Goal: Task Accomplishment & Management: Complete application form

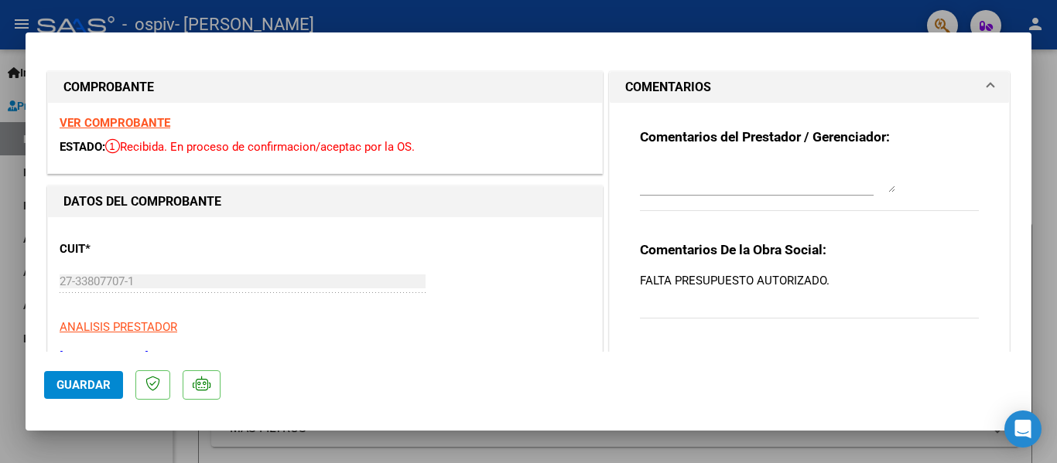
click at [1053, 142] on div at bounding box center [528, 231] width 1057 height 463
type input "$ 0,00"
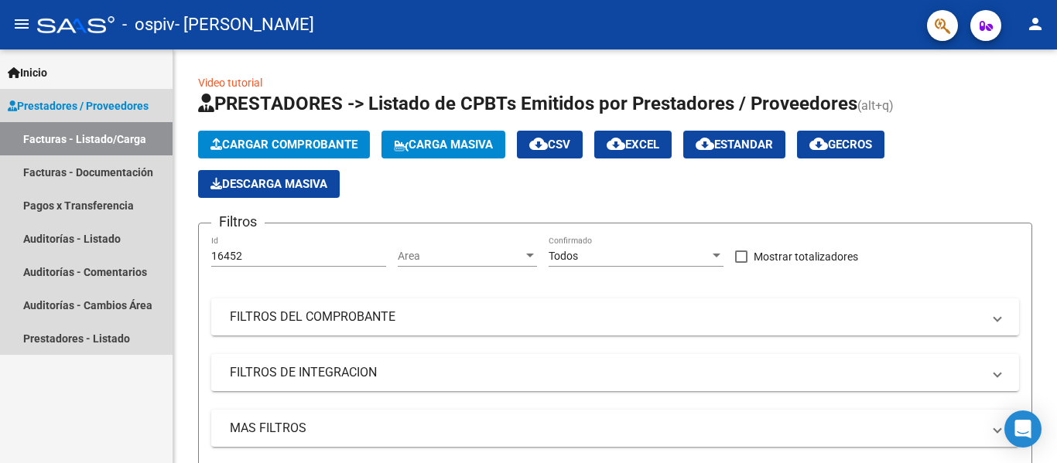
click at [112, 102] on span "Prestadores / Proveedores" at bounding box center [78, 105] width 141 height 17
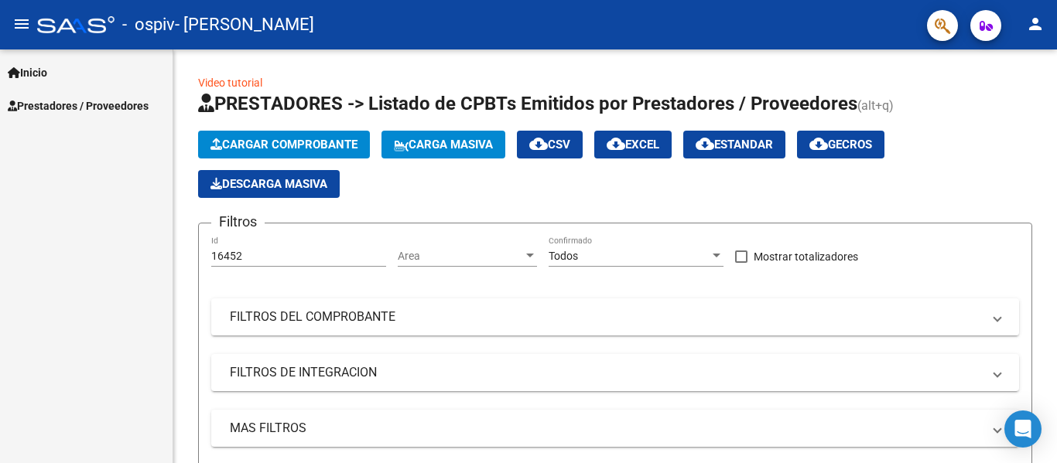
click at [111, 102] on span "Prestadores / Proveedores" at bounding box center [78, 105] width 141 height 17
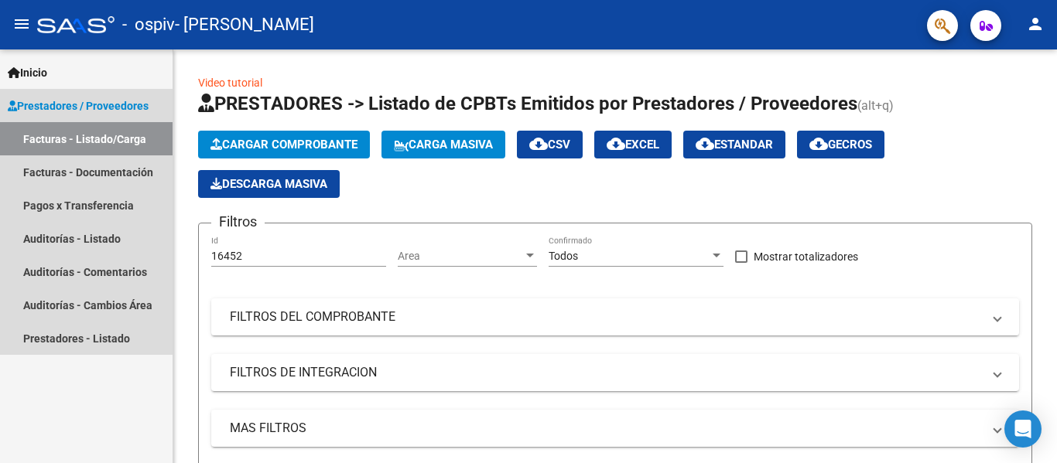
click at [111, 102] on span "Prestadores / Proveedores" at bounding box center [78, 105] width 141 height 17
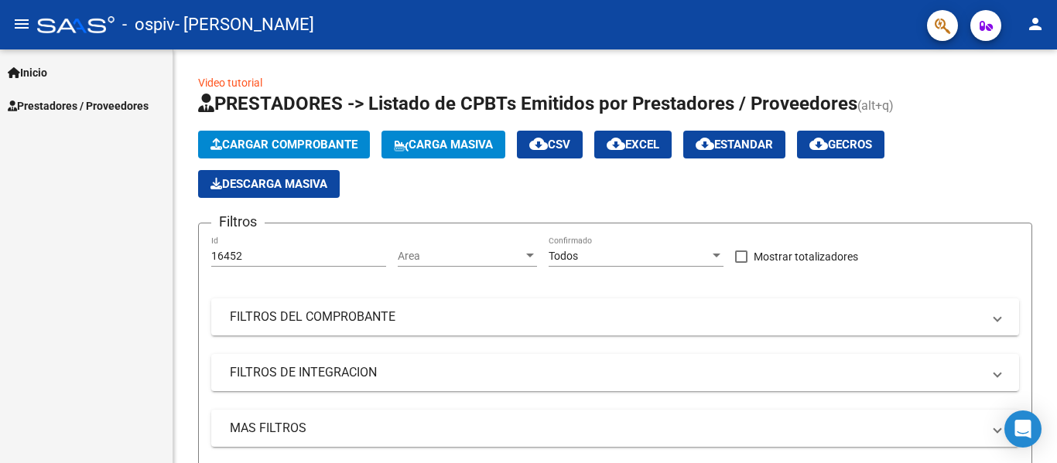
click at [111, 101] on span "Prestadores / Proveedores" at bounding box center [78, 105] width 141 height 17
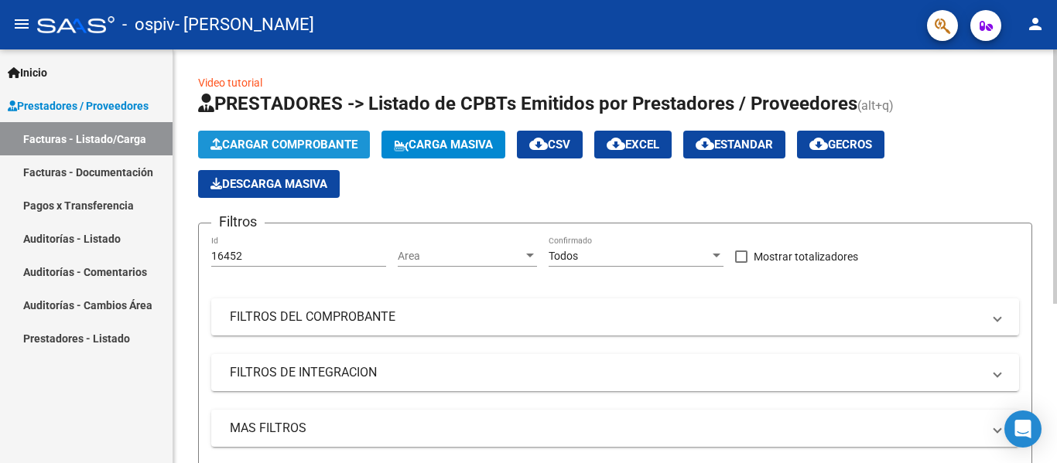
click at [234, 141] on span "Cargar Comprobante" at bounding box center [283, 145] width 147 height 14
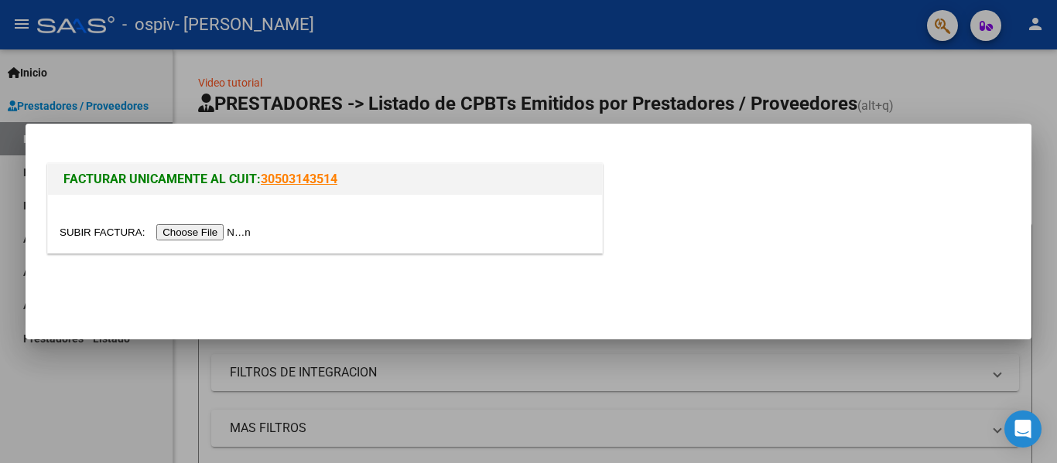
click at [246, 230] on input "file" at bounding box center [158, 232] width 196 height 16
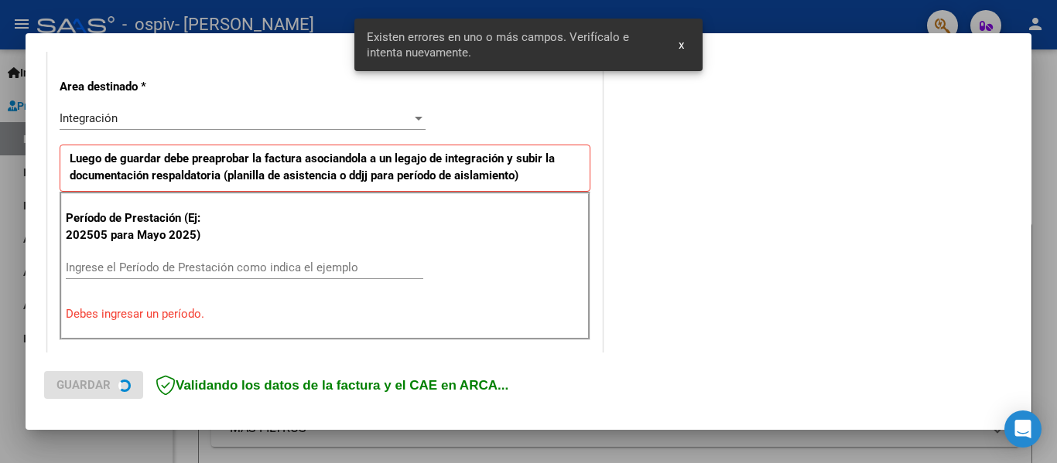
scroll to position [359, 0]
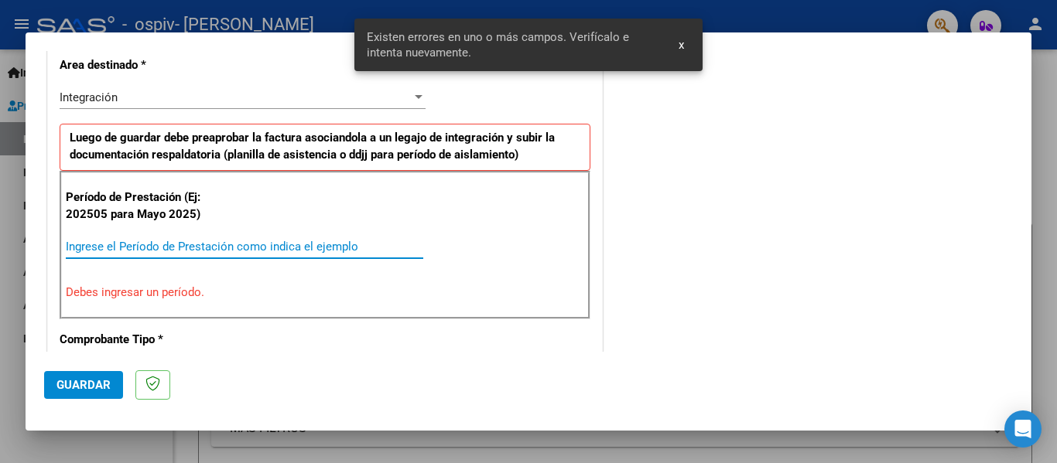
click at [200, 245] on input "Ingrese el Período de Prestación como indica el ejemplo" at bounding box center [244, 247] width 357 height 14
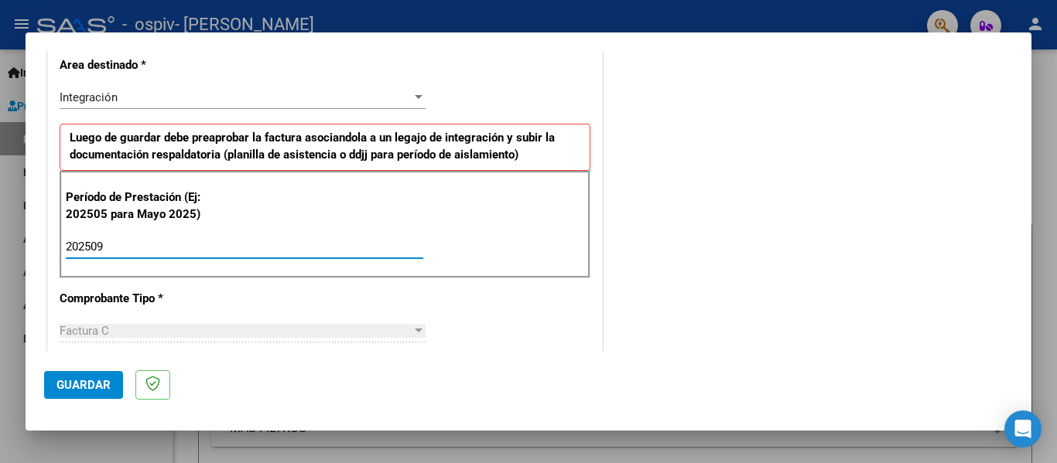
type input "202509"
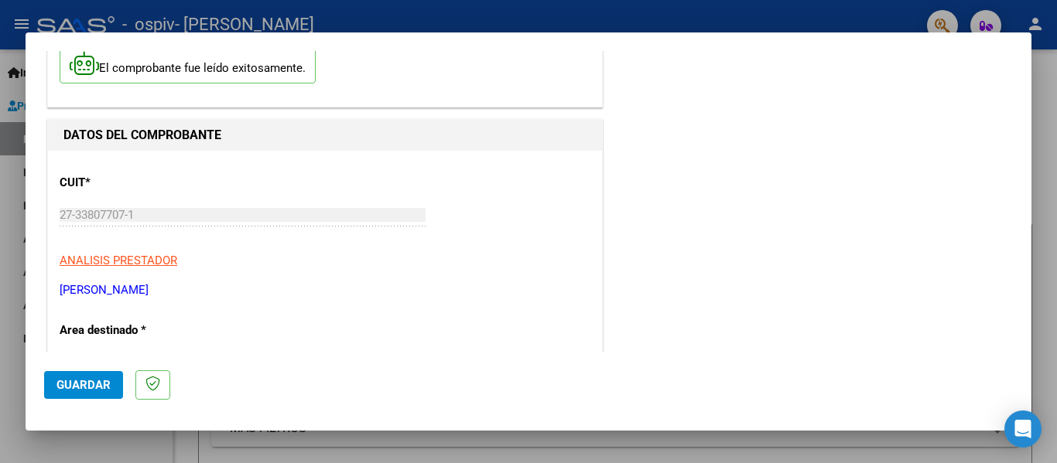
scroll to position [0, 0]
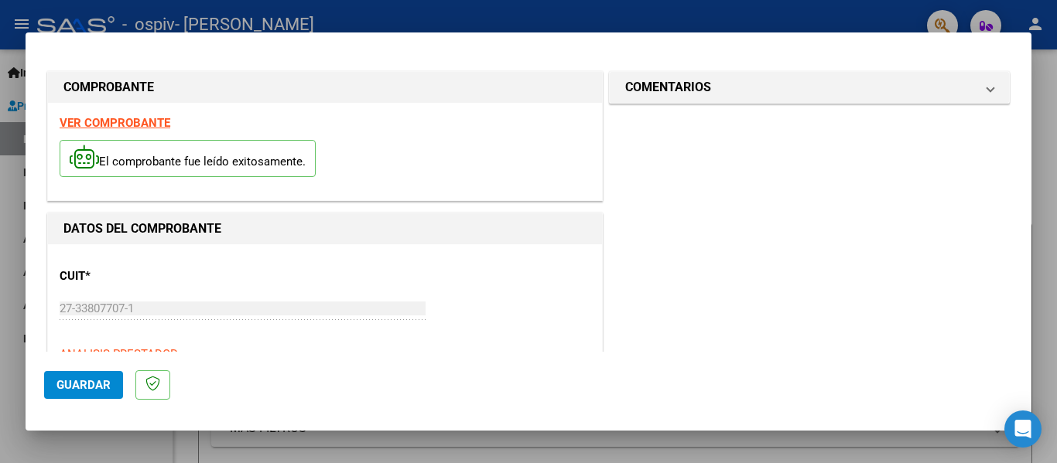
click at [683, 19] on div at bounding box center [528, 231] width 1057 height 463
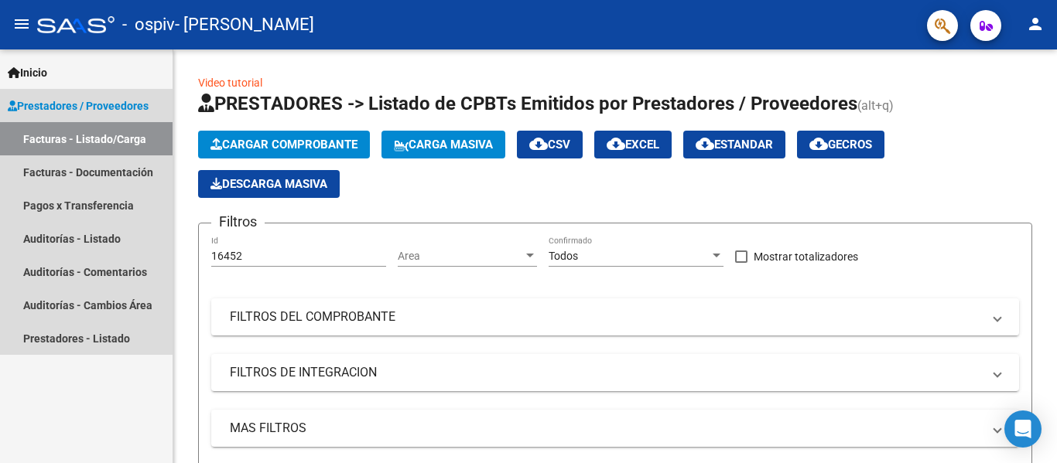
click at [132, 104] on span "Prestadores / Proveedores" at bounding box center [78, 105] width 141 height 17
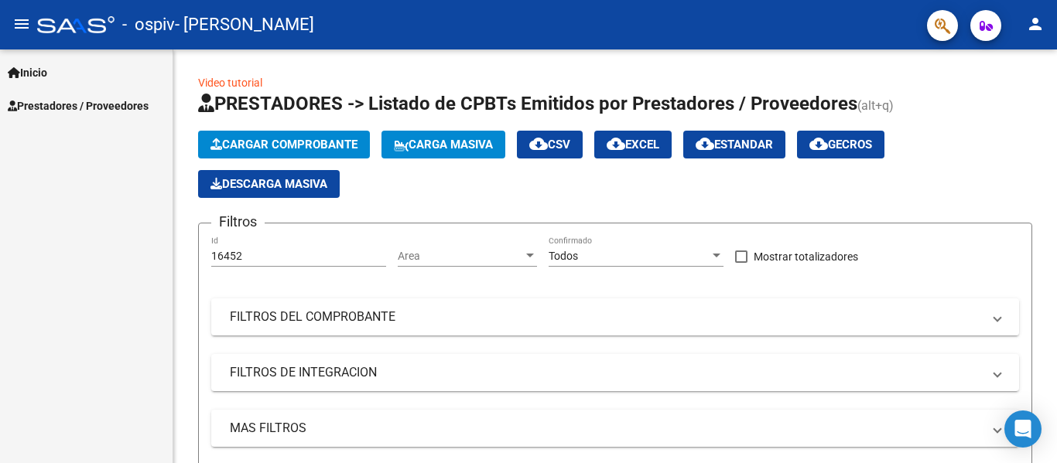
click at [132, 104] on span "Prestadores / Proveedores" at bounding box center [78, 105] width 141 height 17
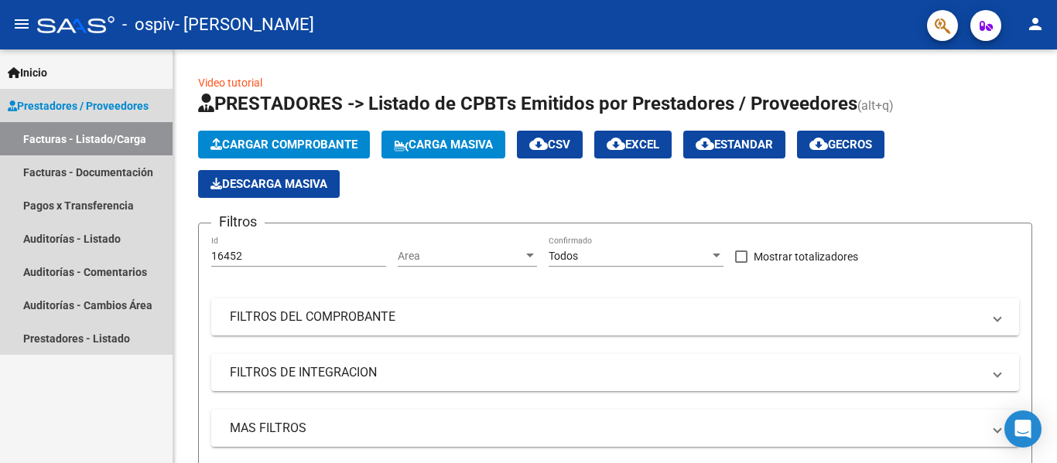
click at [128, 139] on link "Facturas - Listado/Carga" at bounding box center [86, 138] width 173 height 33
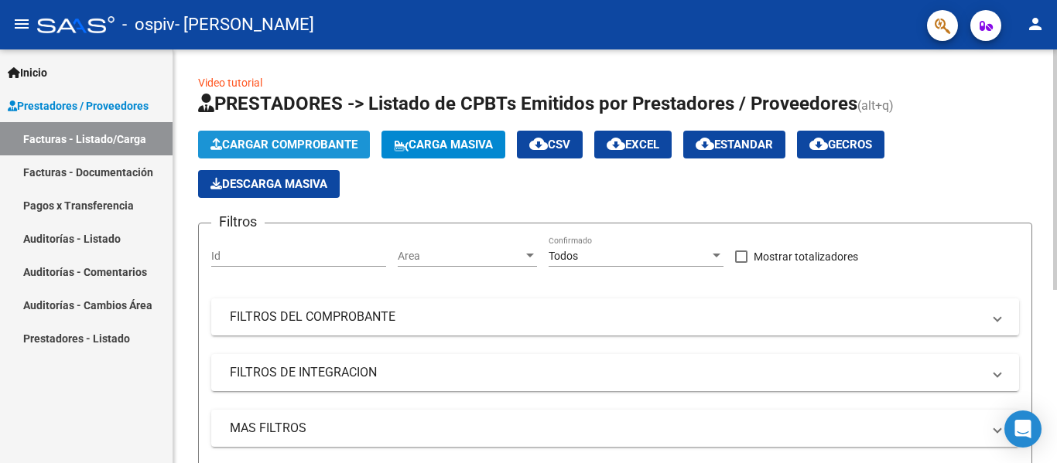
click at [248, 144] on span "Cargar Comprobante" at bounding box center [283, 145] width 147 height 14
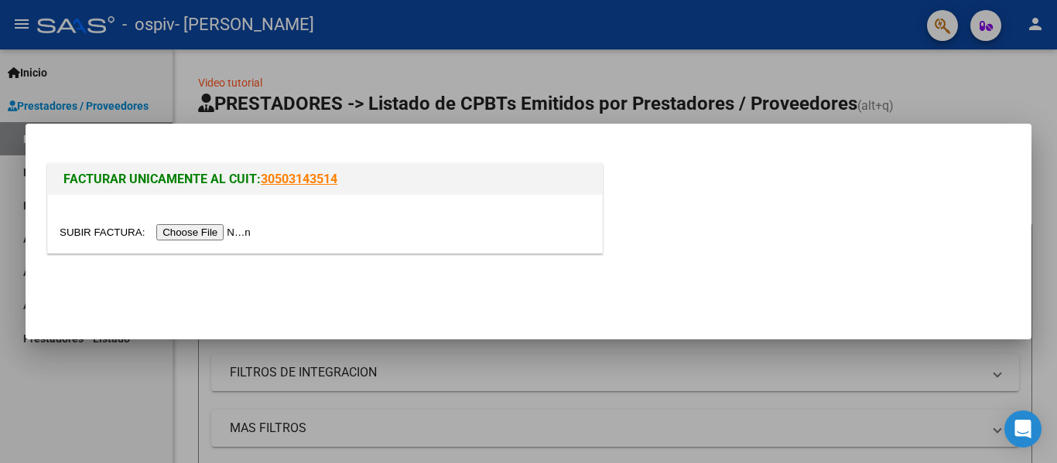
click at [232, 229] on input "file" at bounding box center [158, 232] width 196 height 16
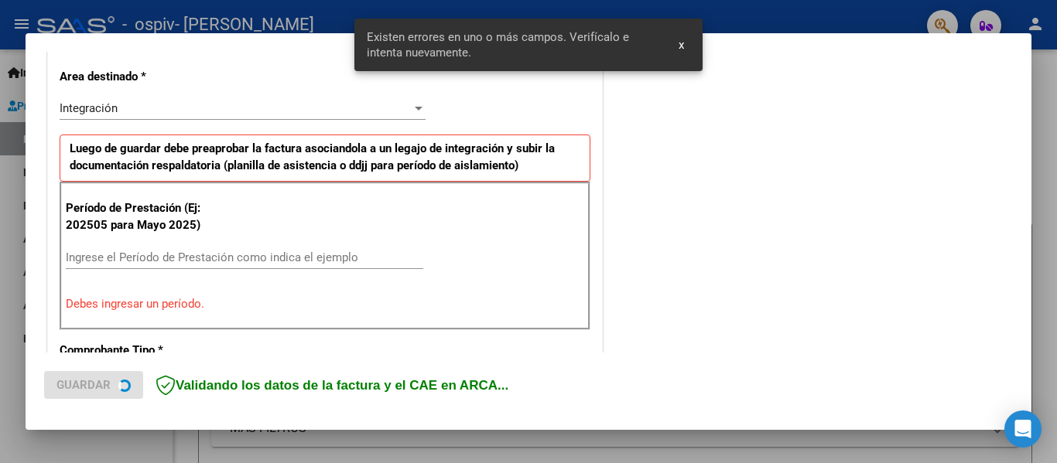
scroll to position [359, 0]
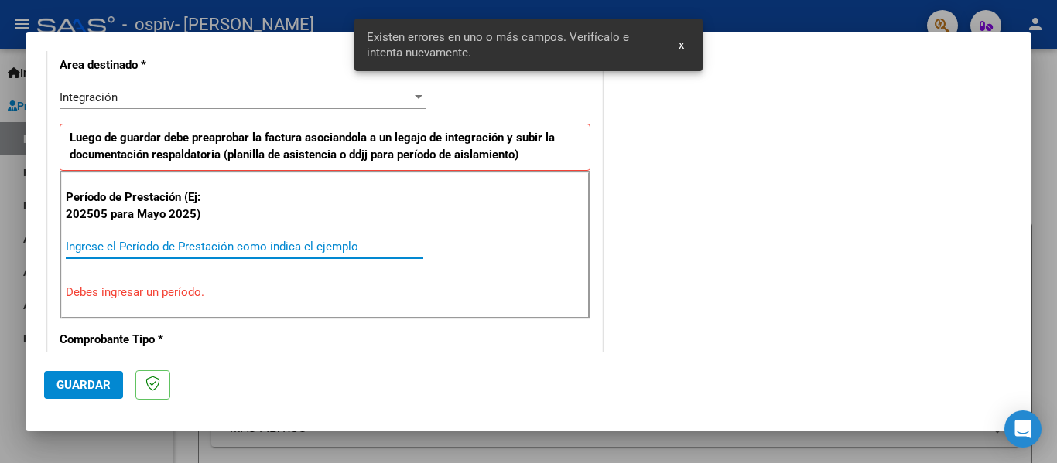
click at [204, 248] on input "Ingrese el Período de Prestación como indica el ejemplo" at bounding box center [244, 247] width 357 height 14
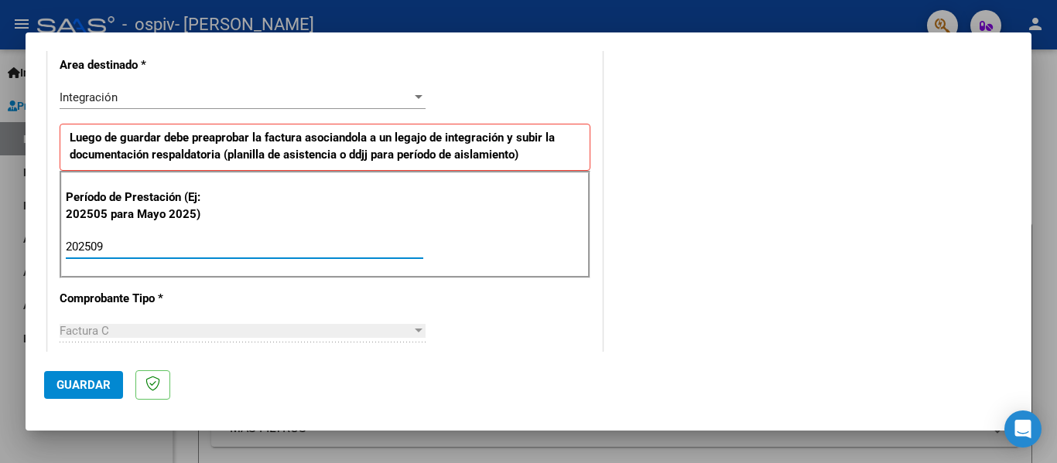
type input "202509"
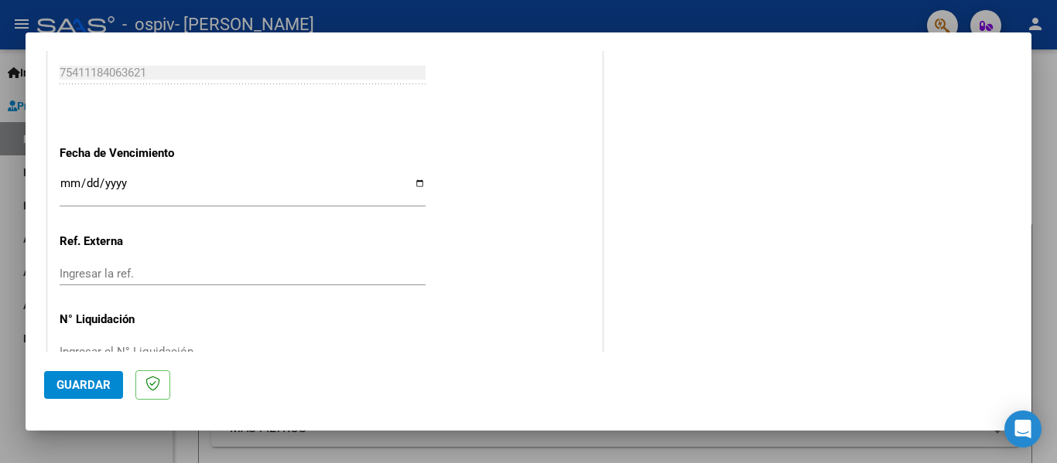
scroll to position [1061, 0]
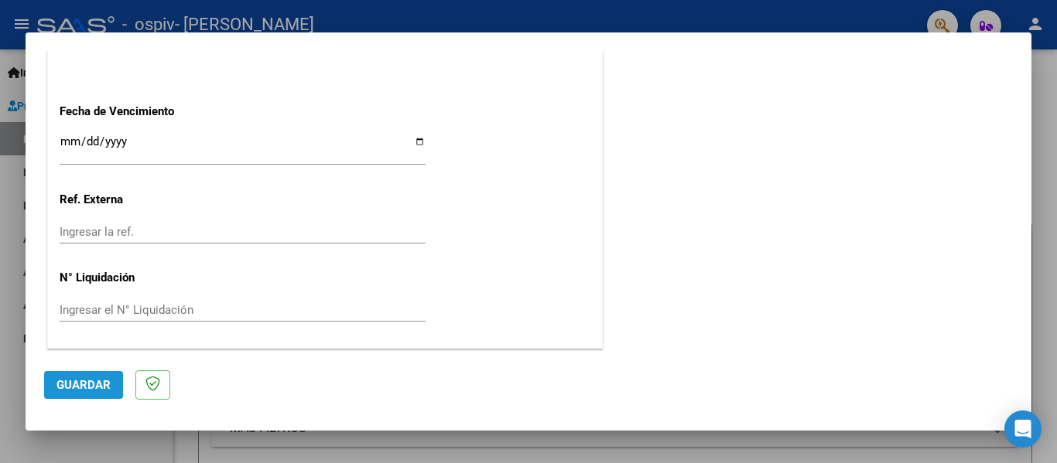
click at [97, 381] on span "Guardar" at bounding box center [83, 385] width 54 height 14
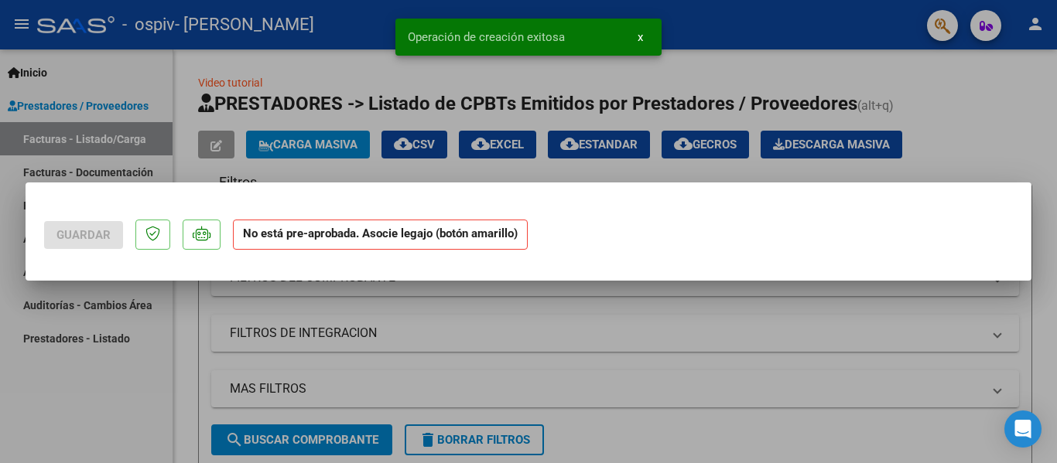
scroll to position [0, 0]
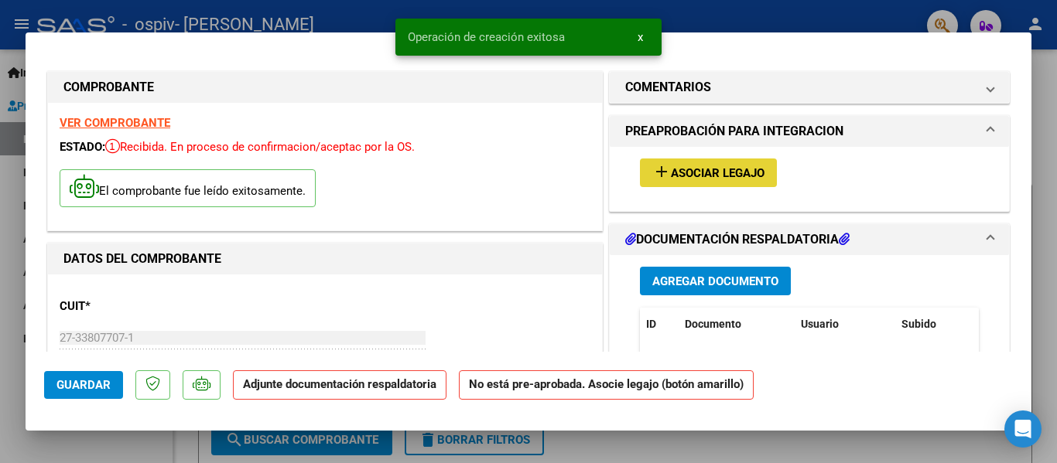
click at [720, 173] on span "Asociar Legajo" at bounding box center [718, 173] width 94 height 14
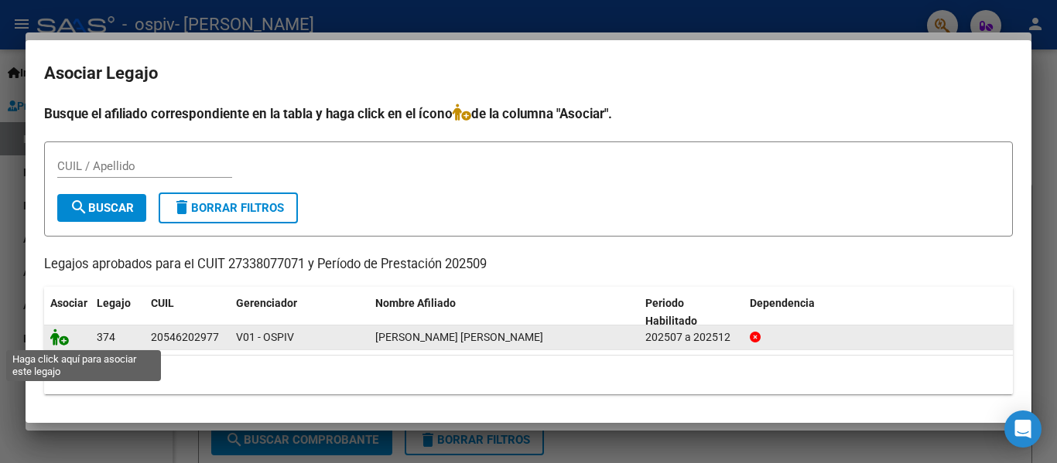
click at [60, 340] on icon at bounding box center [59, 337] width 19 height 17
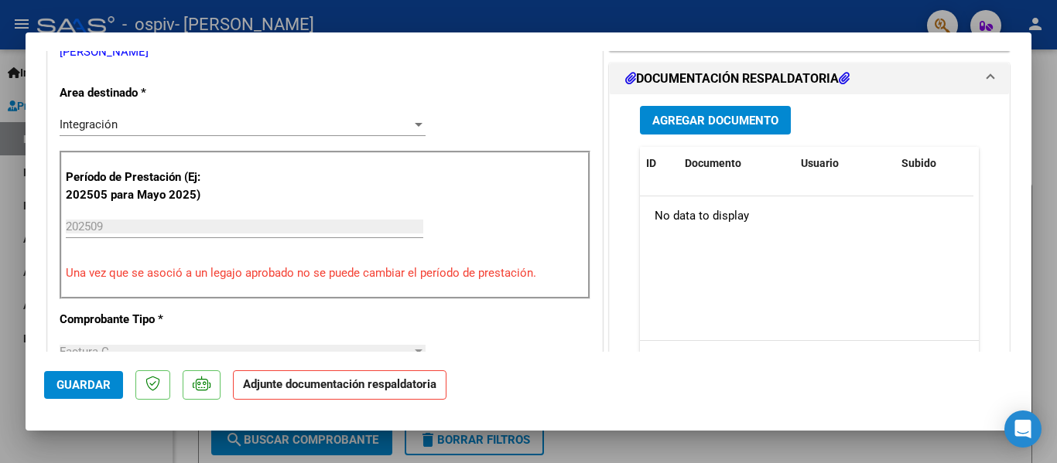
scroll to position [354, 0]
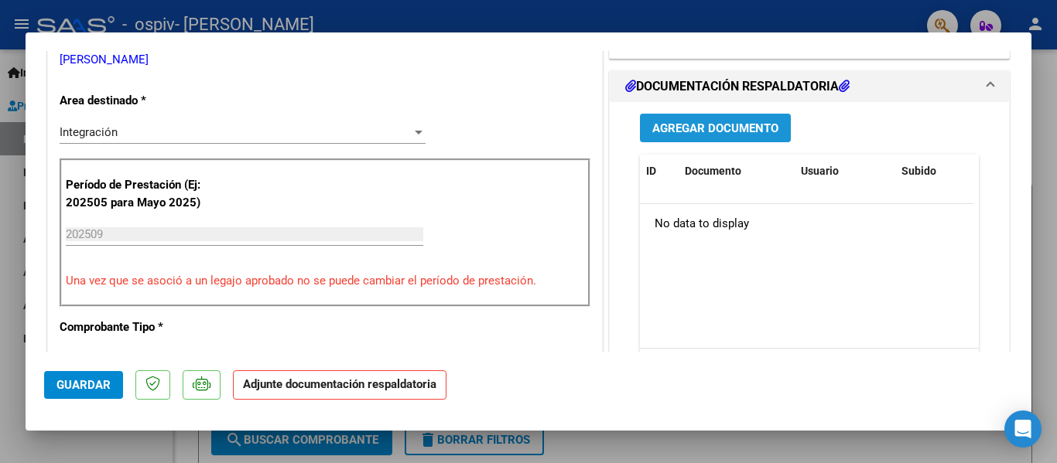
click at [747, 128] on span "Agregar Documento" at bounding box center [715, 128] width 126 height 14
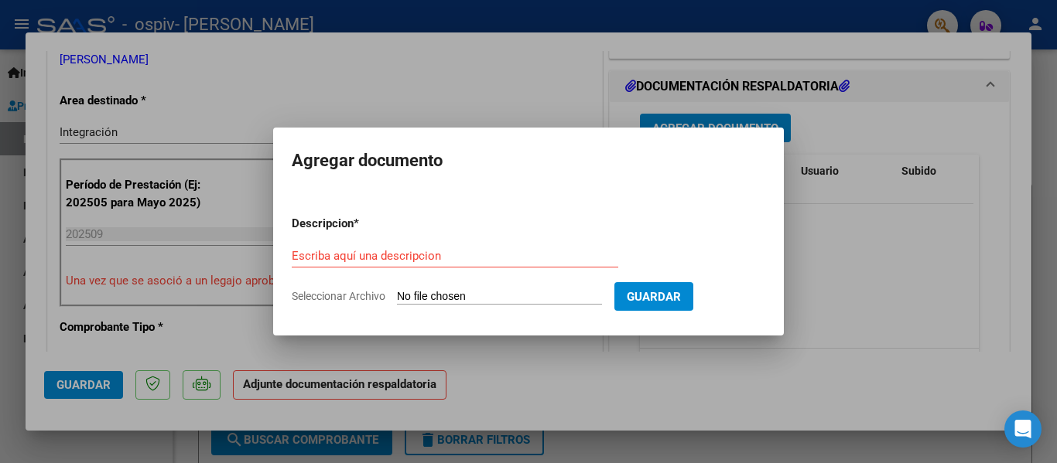
click at [553, 283] on form "Descripcion * Escriba aquí una descripcion Seleccionar Archivo Guardar" at bounding box center [528, 259] width 473 height 113
click at [515, 290] on input "Seleccionar Archivo" at bounding box center [499, 297] width 205 height 15
click at [505, 300] on input "Seleccionar Archivo" at bounding box center [499, 297] width 205 height 15
type input "C:\fakepath\Septiembre [PERSON_NAME].pdf"
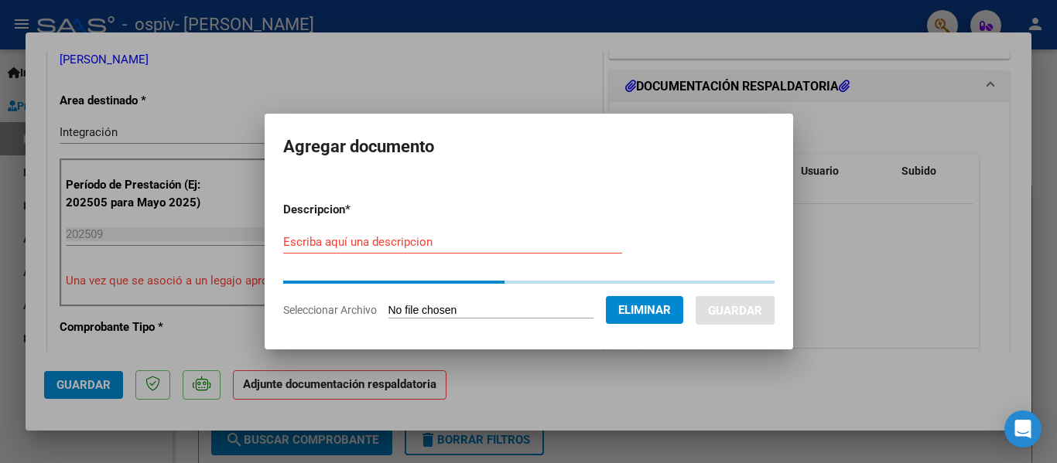
click at [459, 232] on div "Escriba aquí una descripcion" at bounding box center [452, 242] width 339 height 23
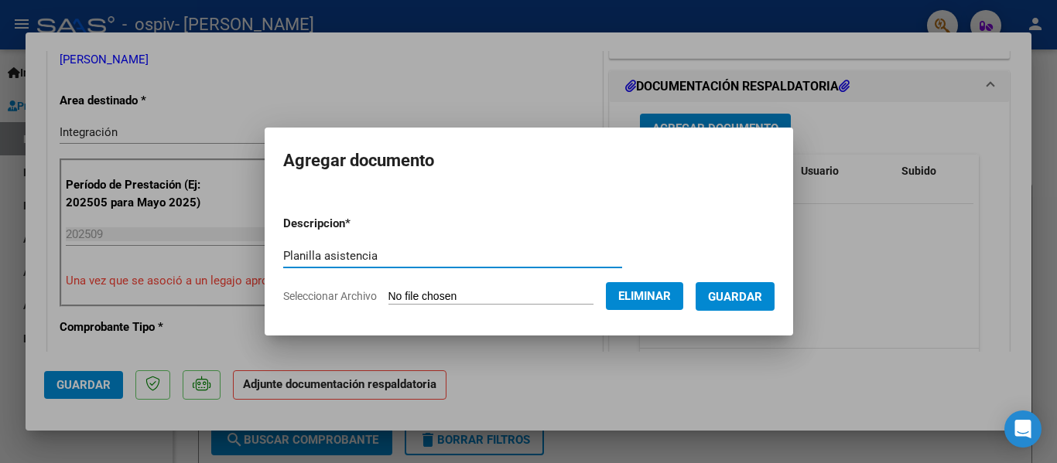
type input "Planilla asistencia"
click at [762, 299] on span "Guardar" at bounding box center [735, 297] width 54 height 14
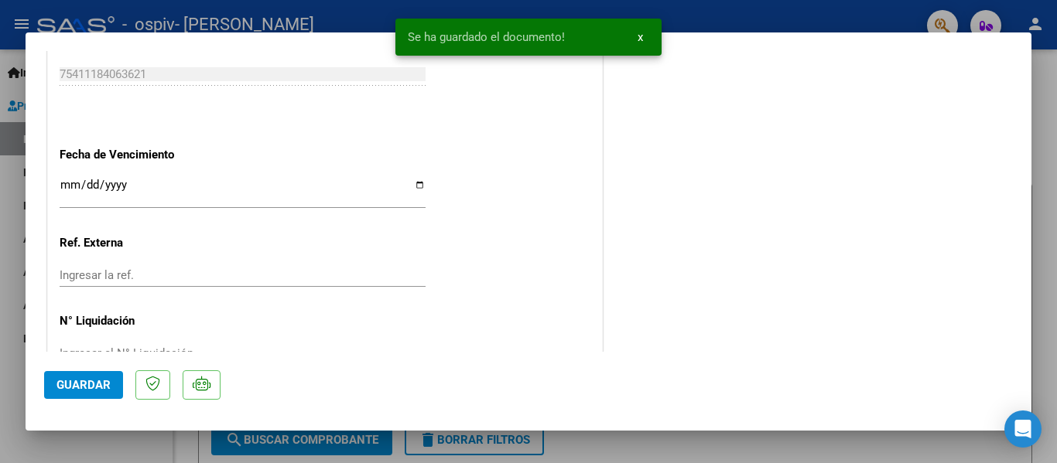
scroll to position [1084, 0]
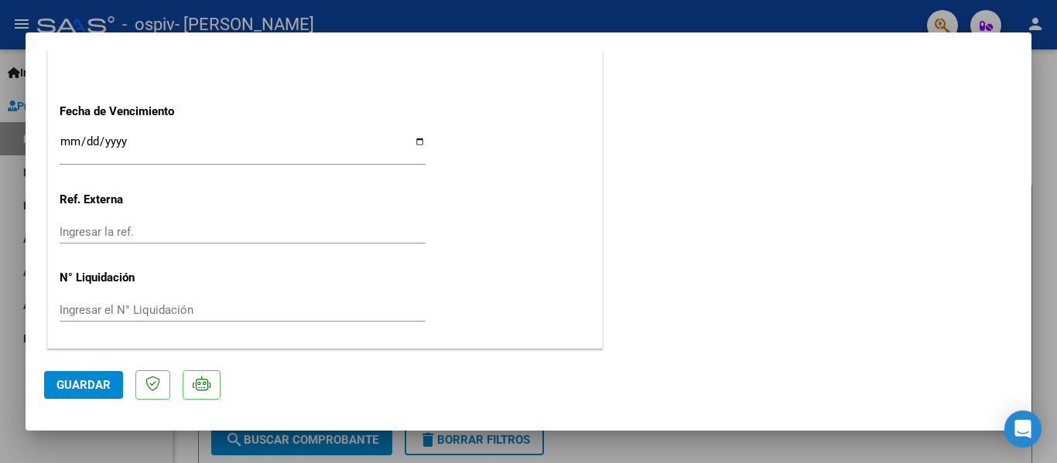
click at [91, 383] on span "Guardar" at bounding box center [83, 385] width 54 height 14
